Goal: Register for event/course

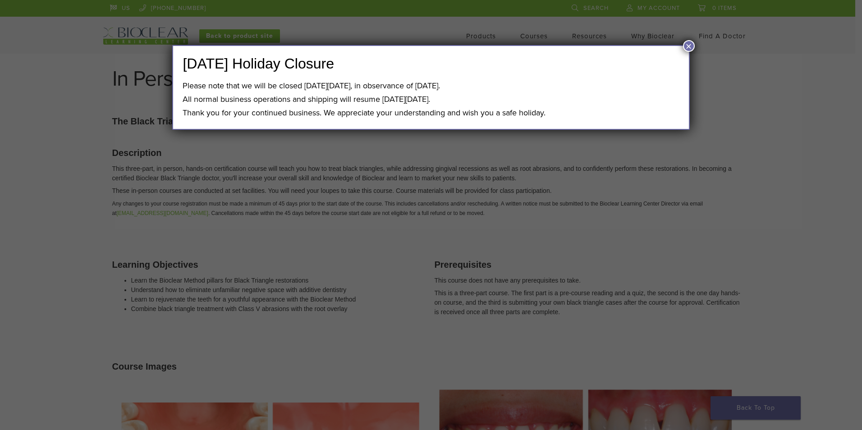
click at [686, 47] on button "×" at bounding box center [689, 46] width 12 height 12
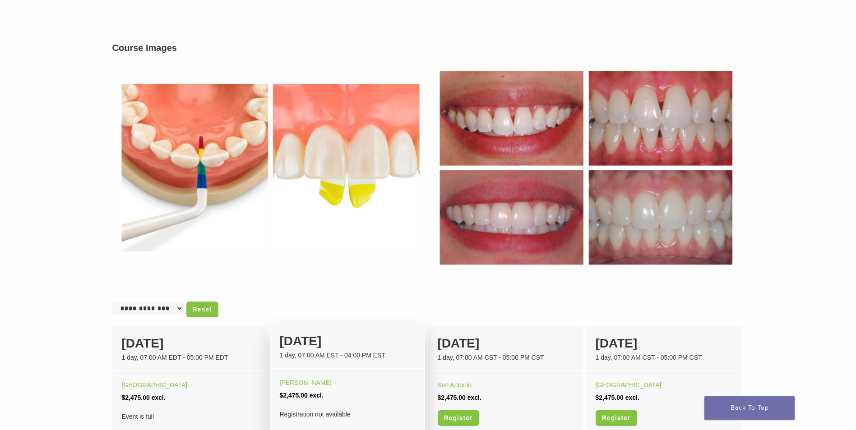
scroll to position [451, 0]
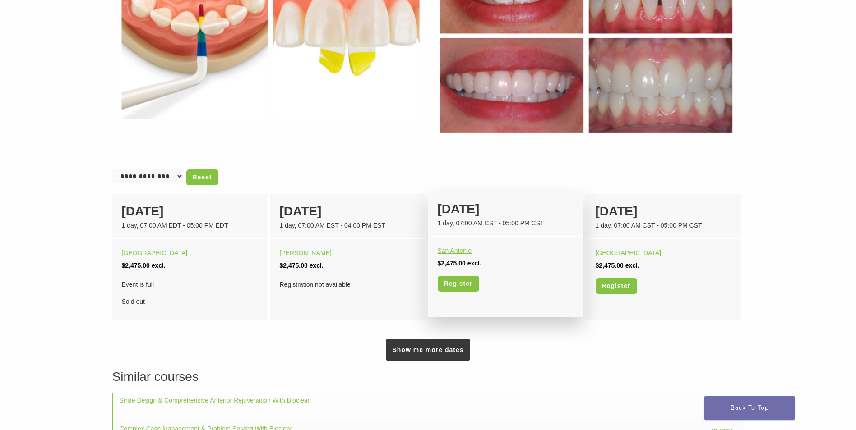
click at [459, 250] on link "San Antonio" at bounding box center [455, 250] width 34 height 7
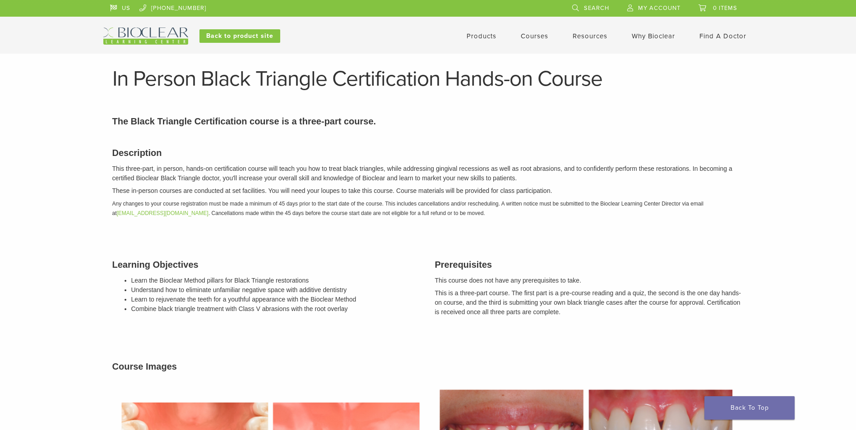
scroll to position [451, 0]
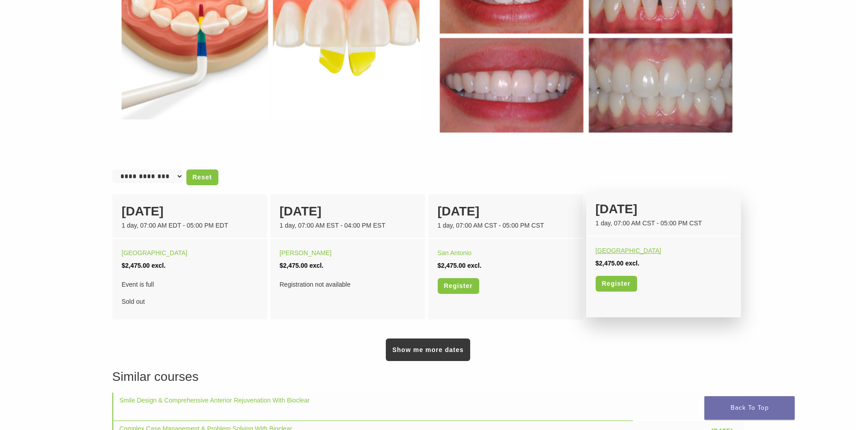
click at [620, 251] on link "Minneapolis" at bounding box center [628, 250] width 66 height 7
